Goal: Register for event/course: Register for event/course

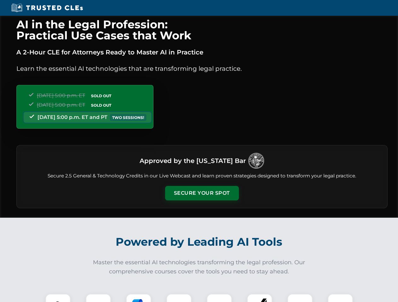
click at [202, 193] on button "Secure Your Spot" at bounding box center [202, 193] width 74 height 14
click at [58, 298] on img at bounding box center [58, 307] width 18 height 18
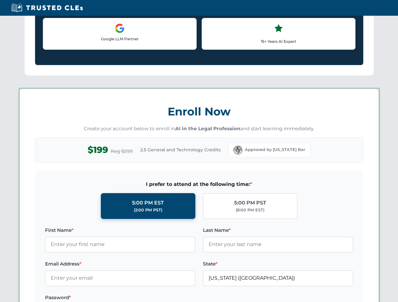
click at [139, 298] on label "Password *" at bounding box center [120, 298] width 150 height 8
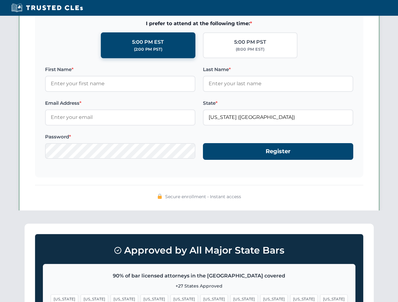
click at [290, 298] on span "[US_STATE]" at bounding box center [303, 299] width 27 height 9
